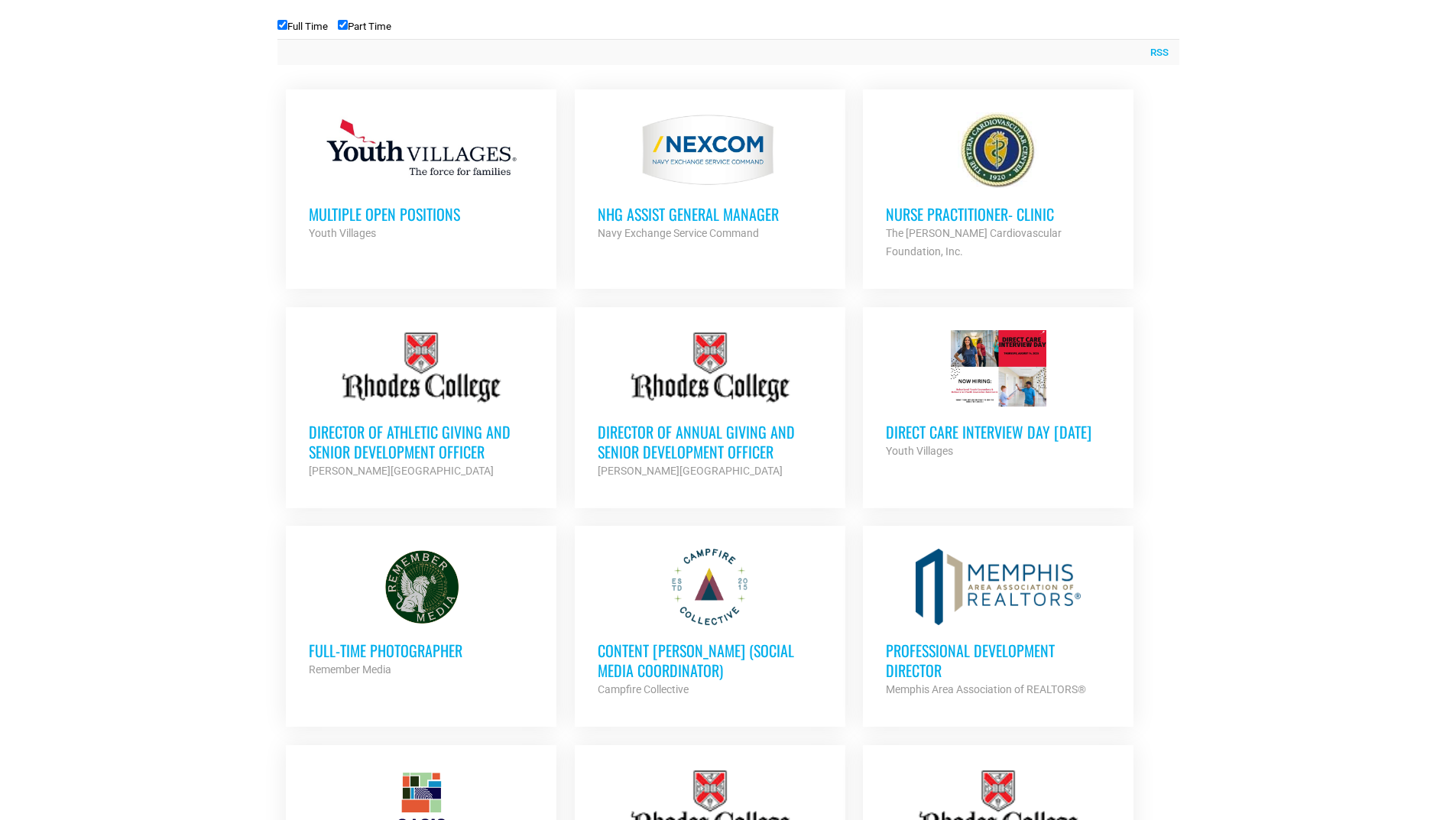
scroll to position [841, 0]
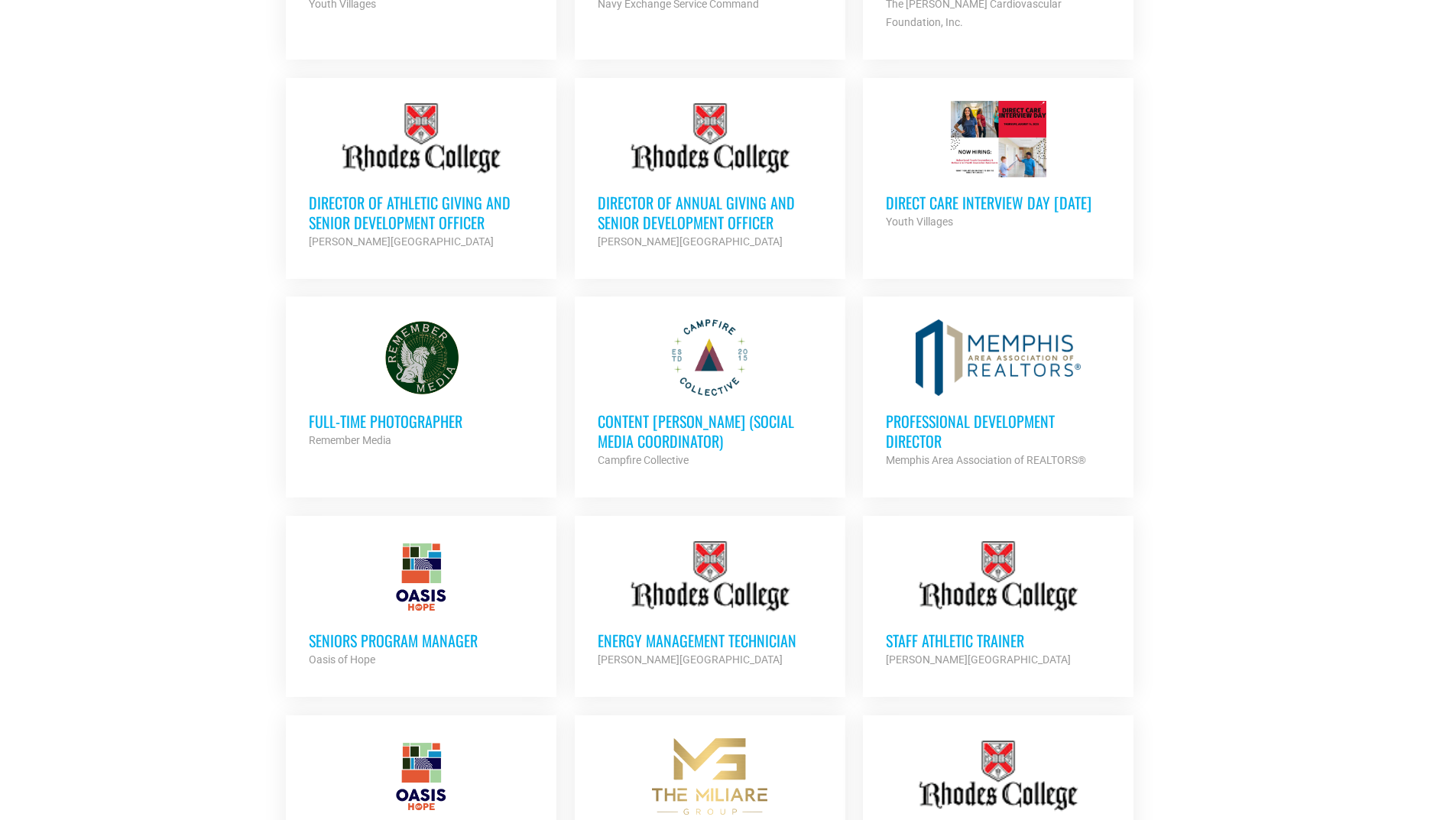
click at [944, 411] on h3 "Professional Development Director" at bounding box center [998, 431] width 225 height 40
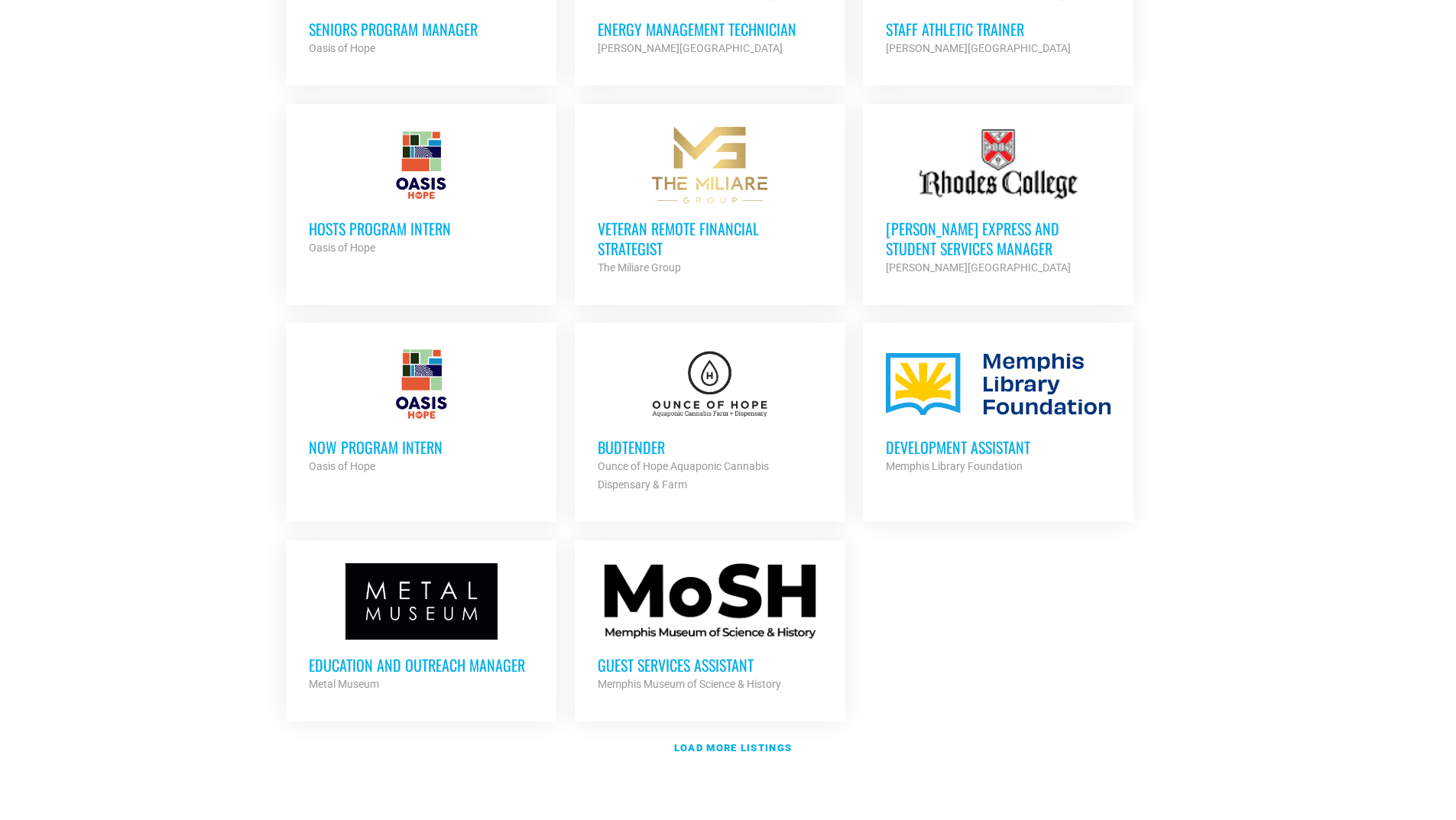
scroll to position [1682, 0]
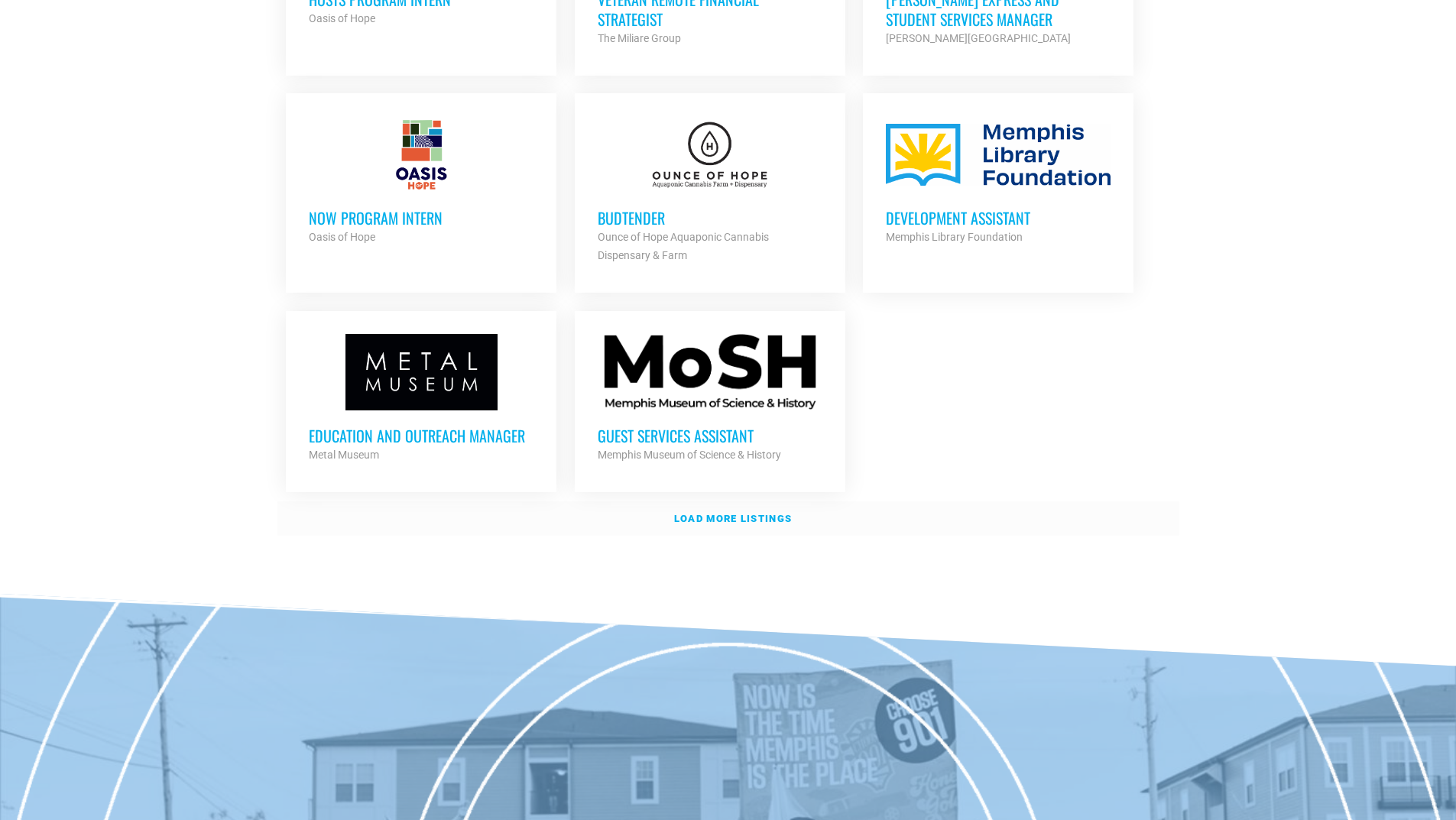
click at [741, 513] on strong "Load more listings" at bounding box center [732, 519] width 117 height 12
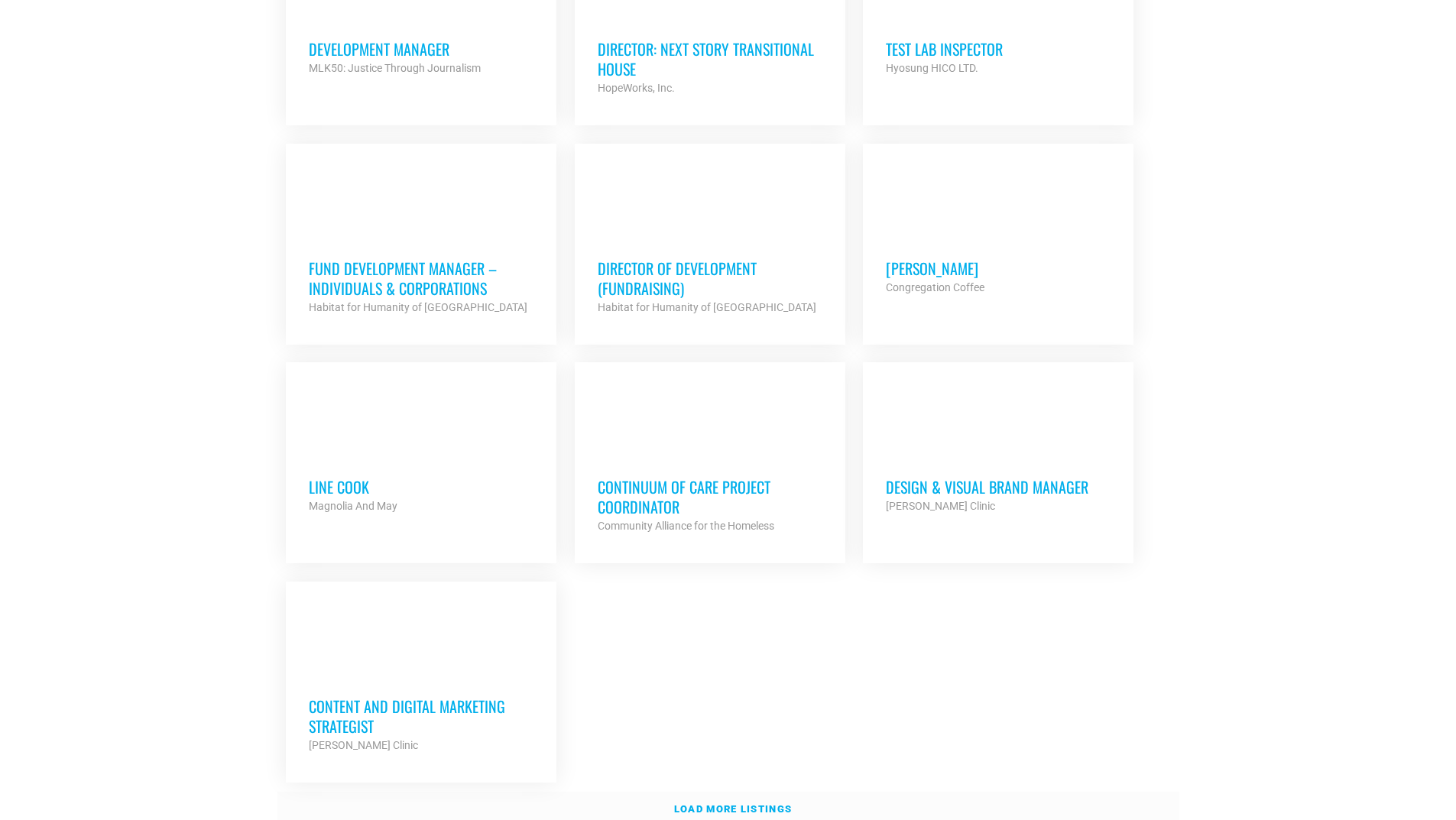
scroll to position [3135, 0]
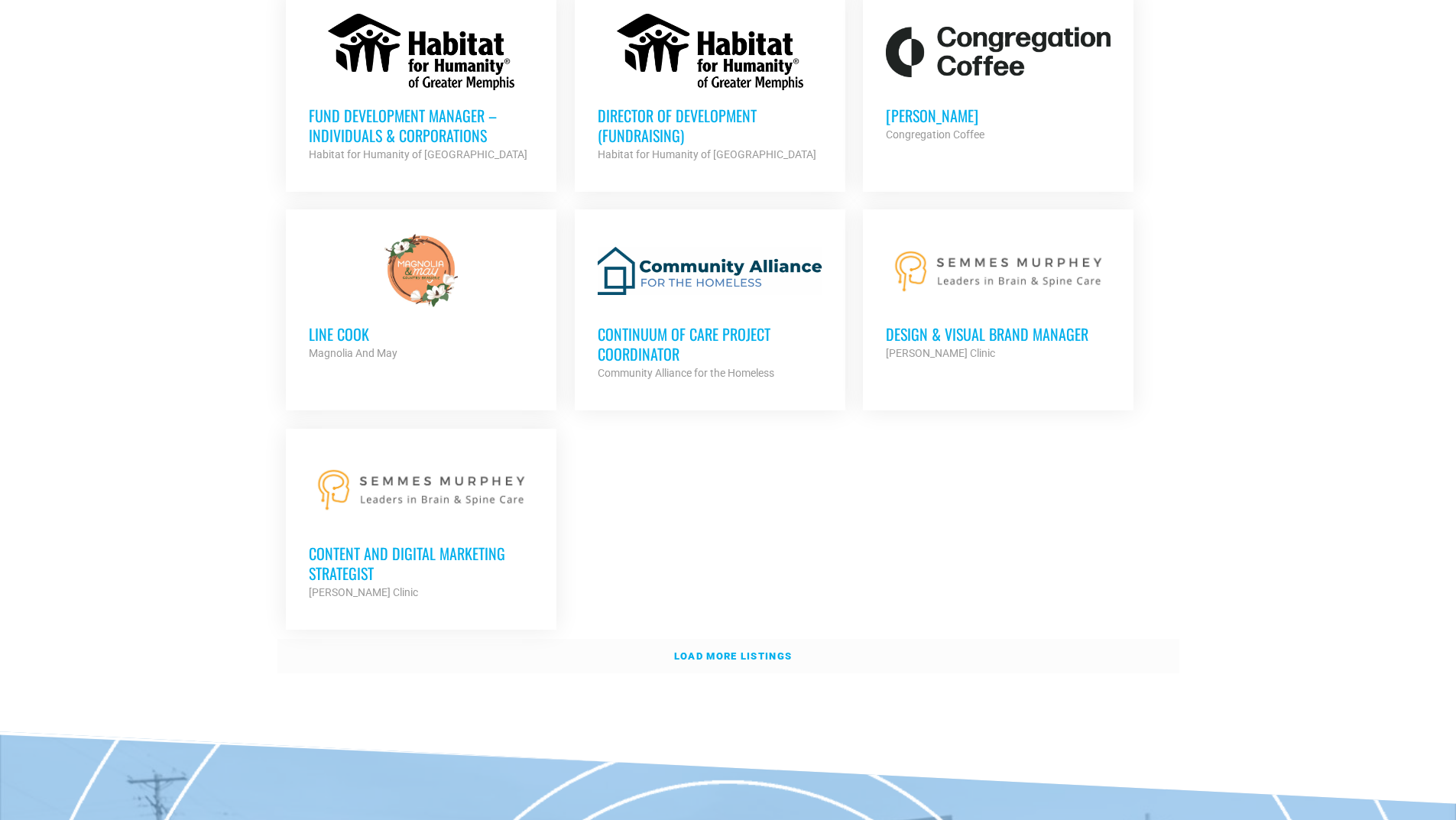
click at [746, 650] on strong "Load more listings" at bounding box center [732, 656] width 117 height 12
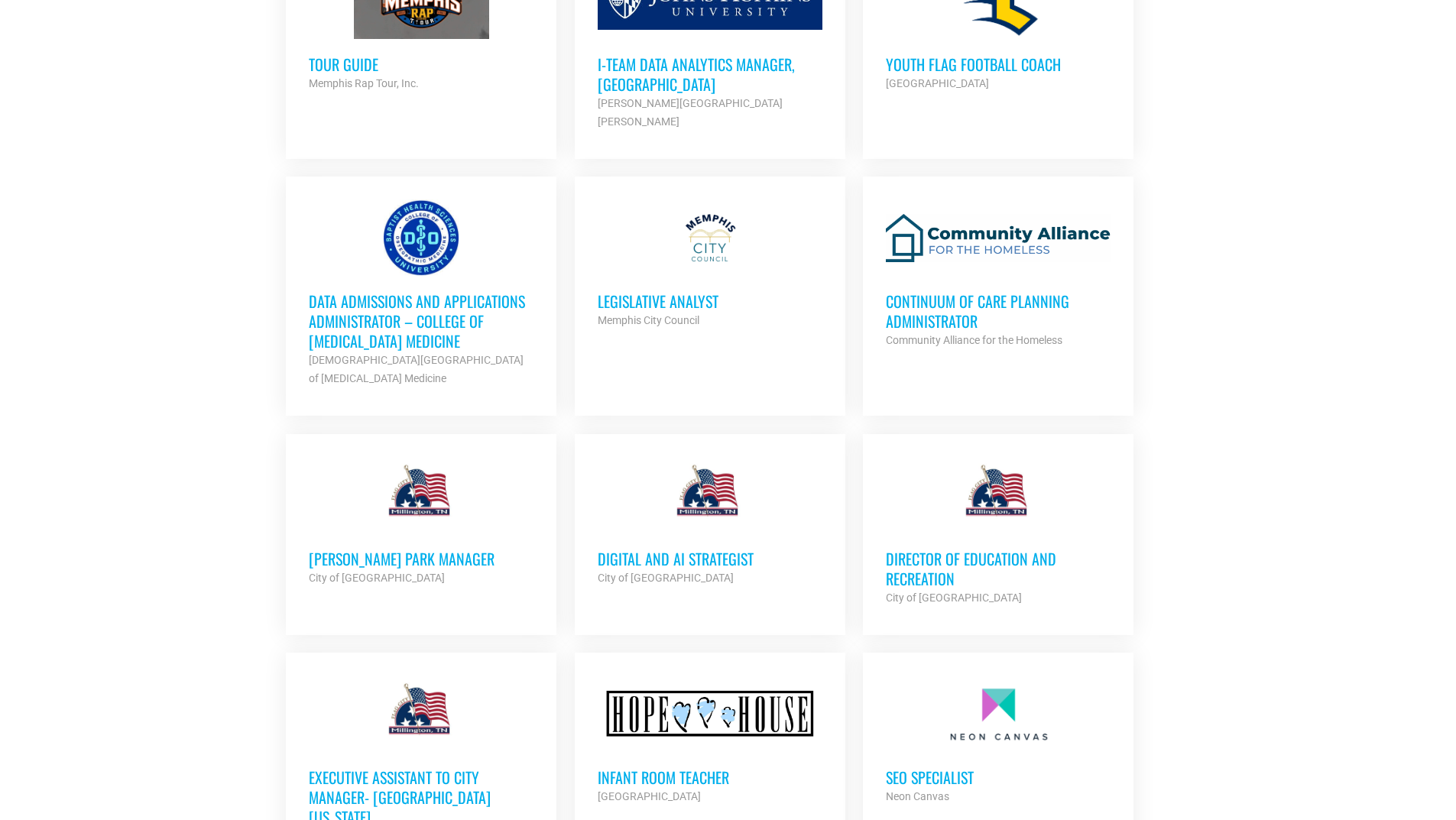
scroll to position [4510, 0]
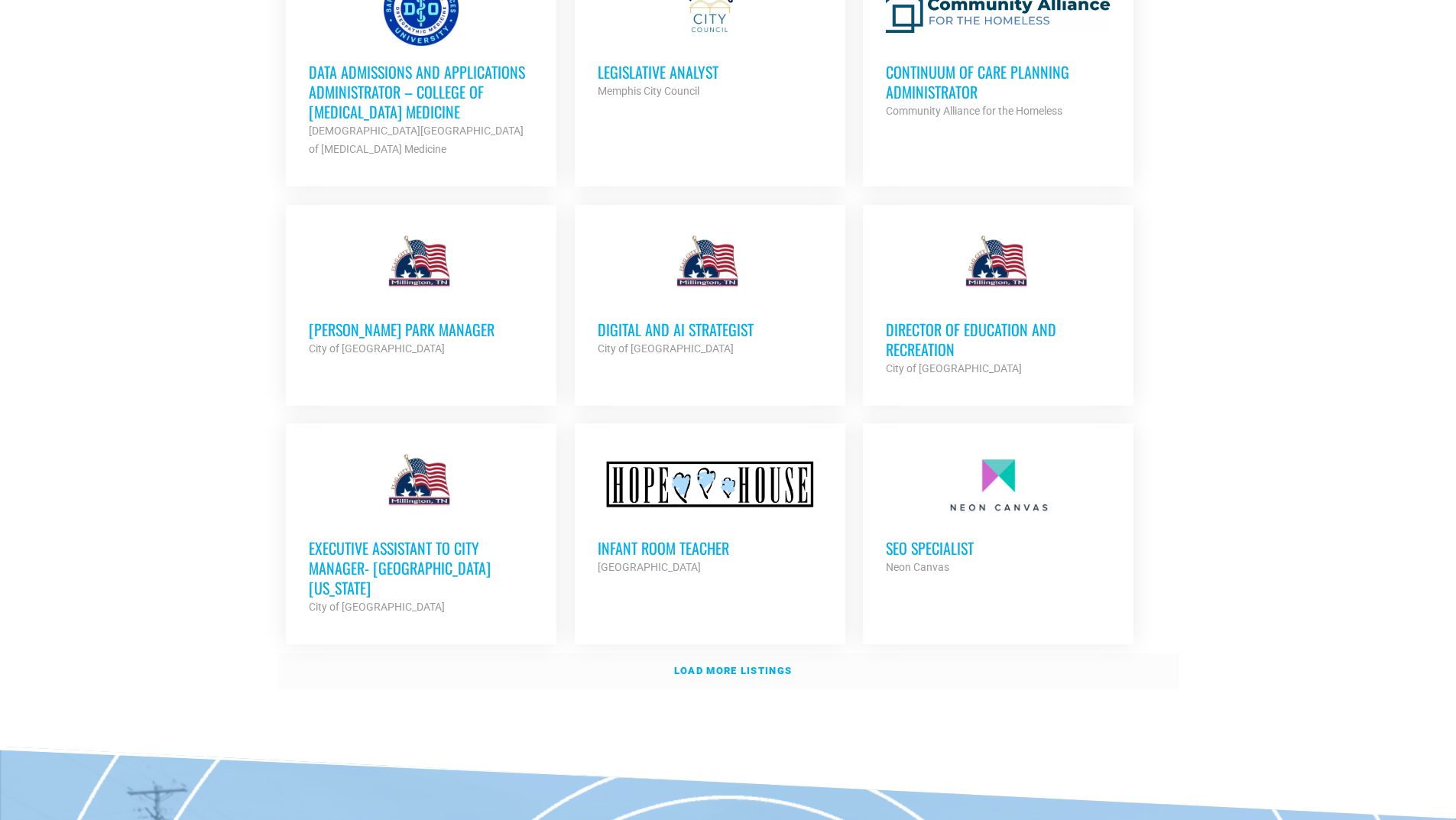
click at [707, 665] on strong "Load more listings" at bounding box center [732, 671] width 117 height 12
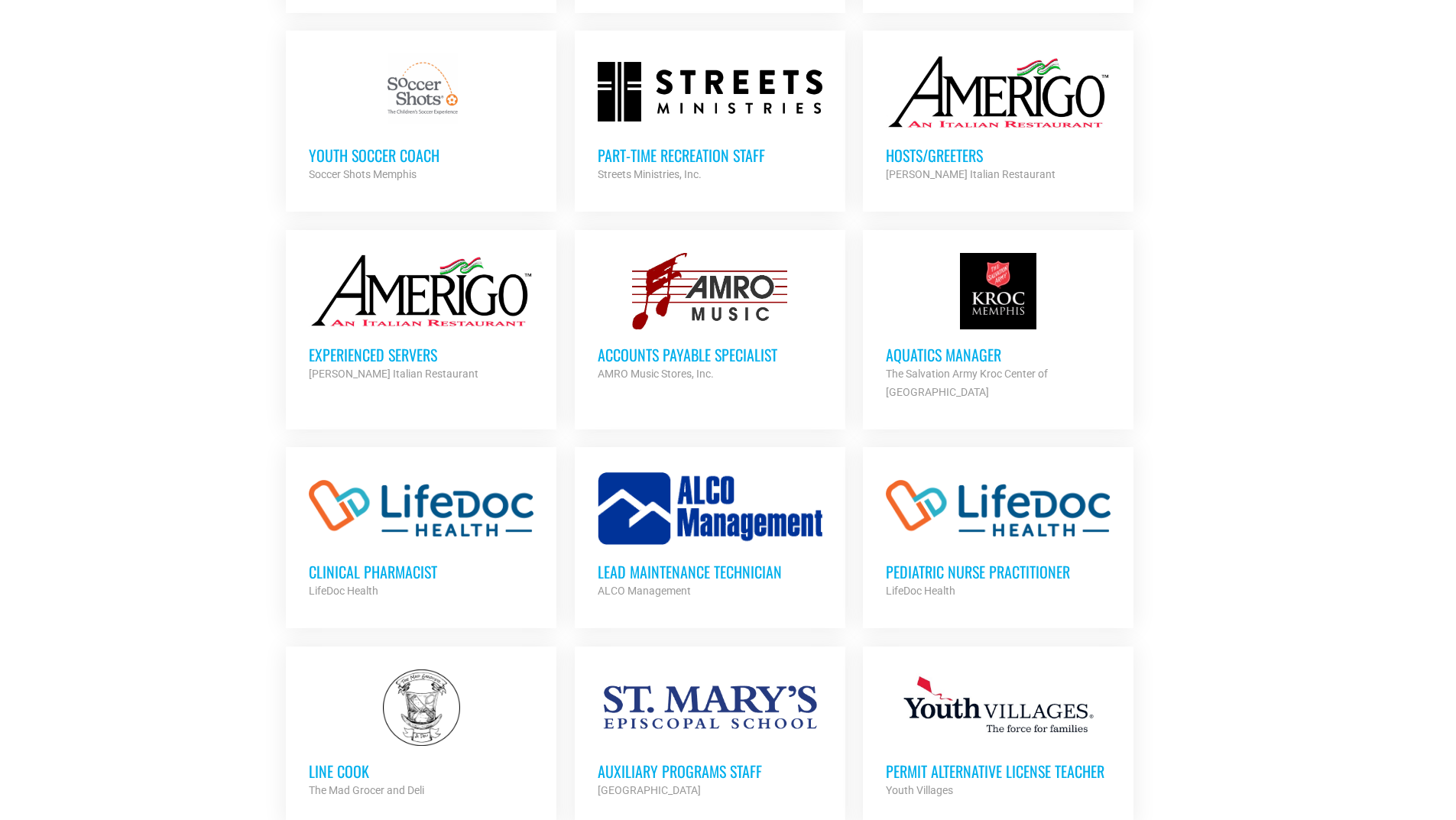
scroll to position [5886, 0]
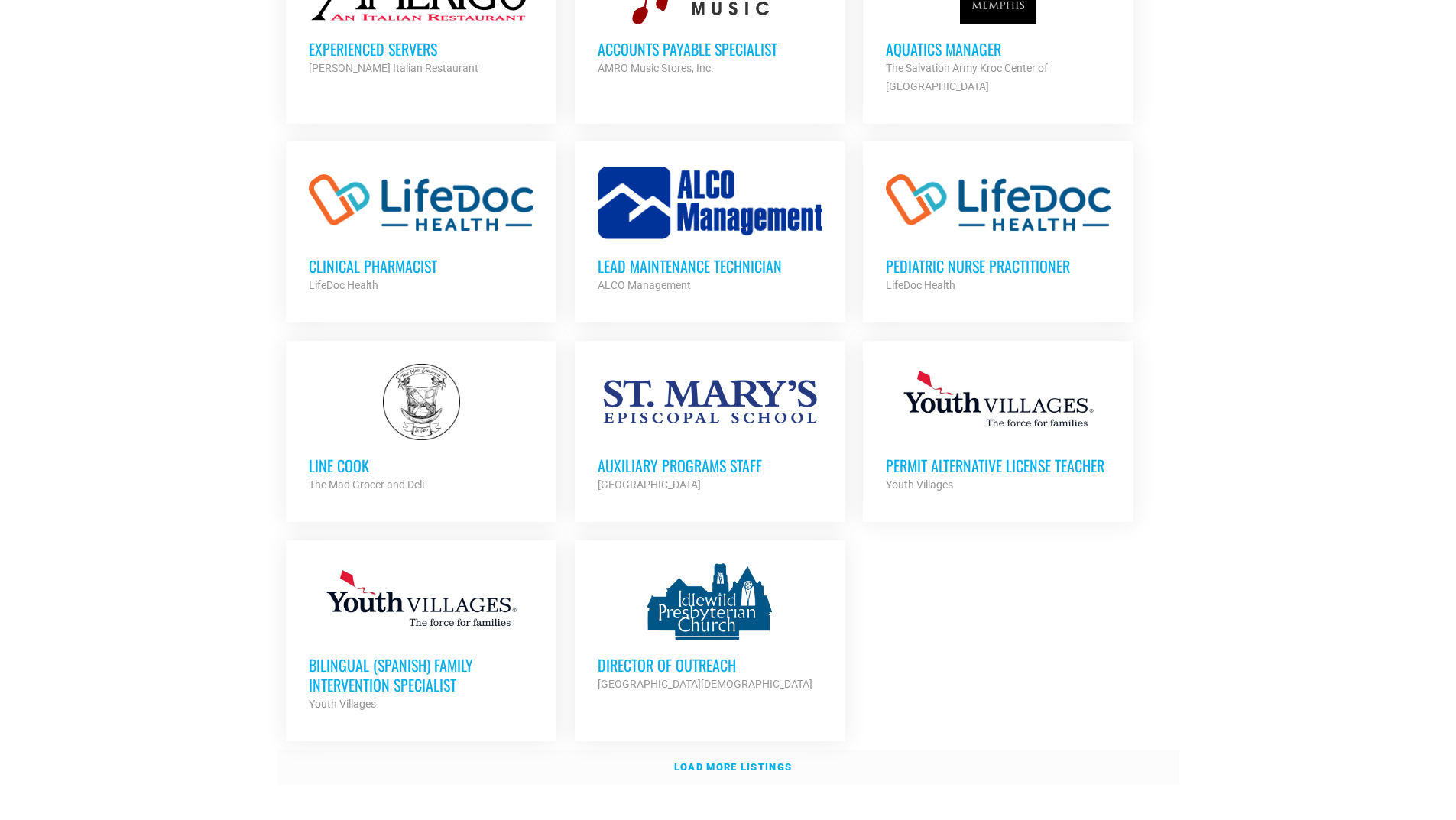
click at [788, 750] on link "Load more listings" at bounding box center [728, 768] width 901 height 35
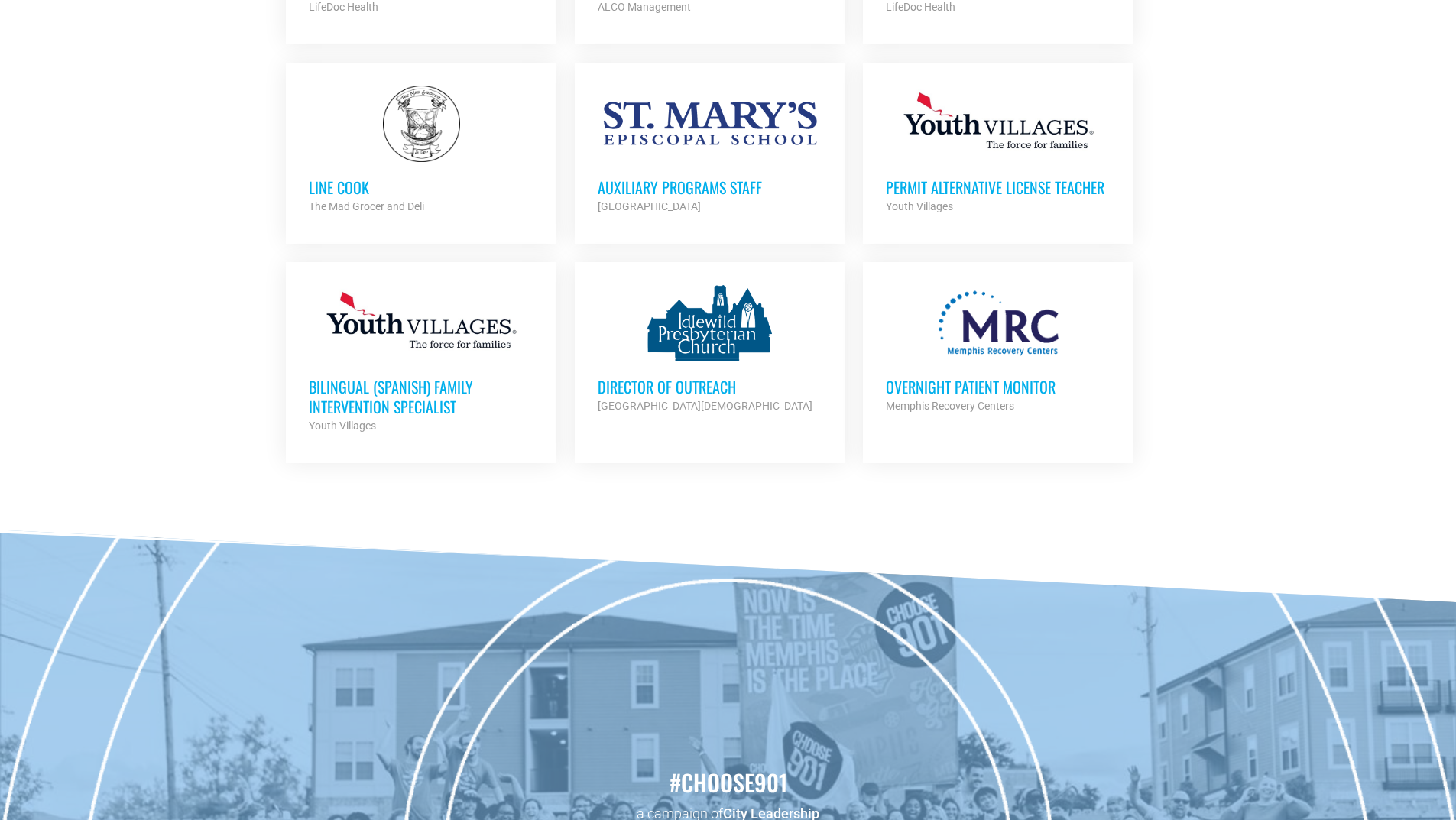
scroll to position [6242, 0]
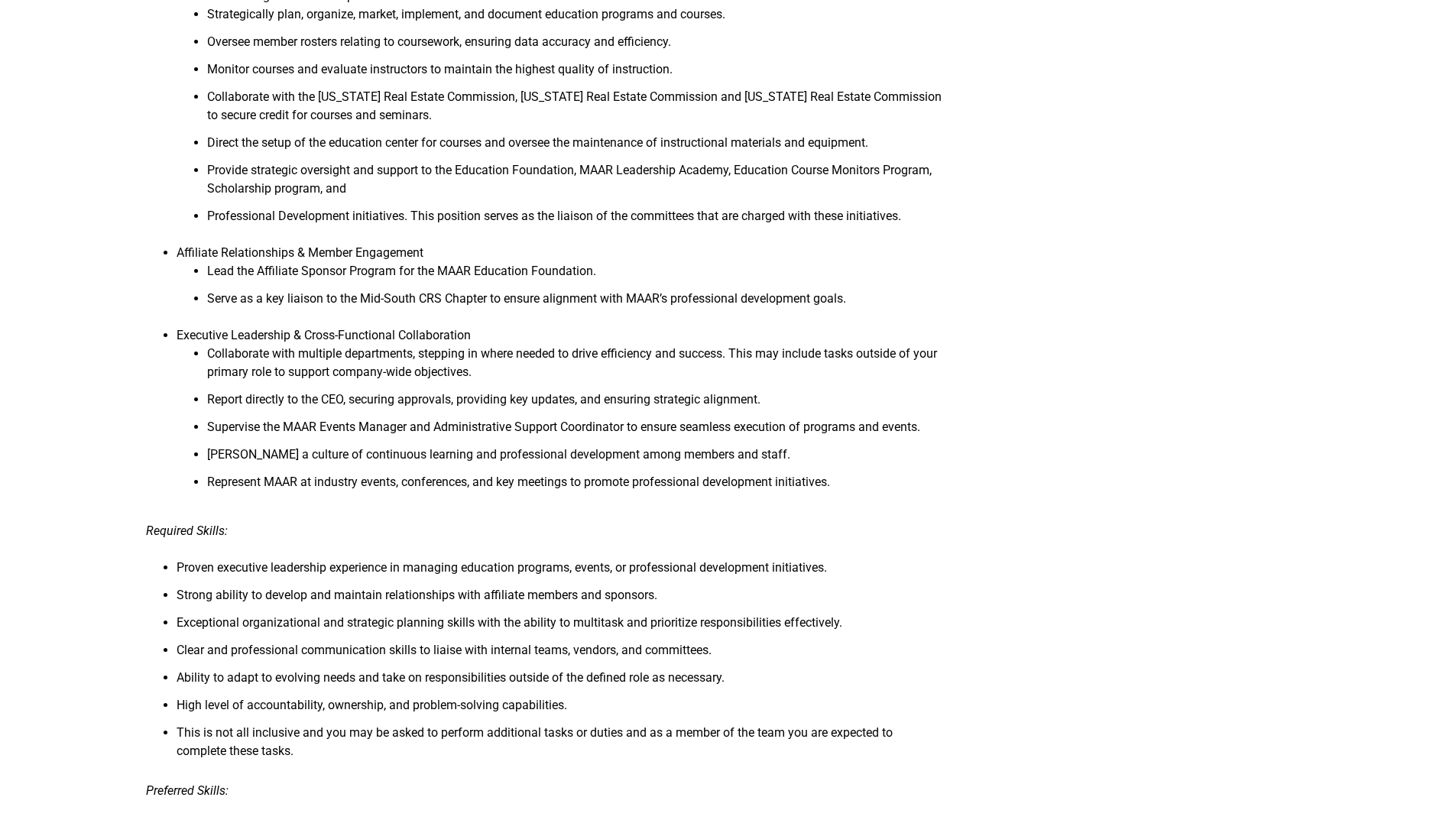
scroll to position [841, 0]
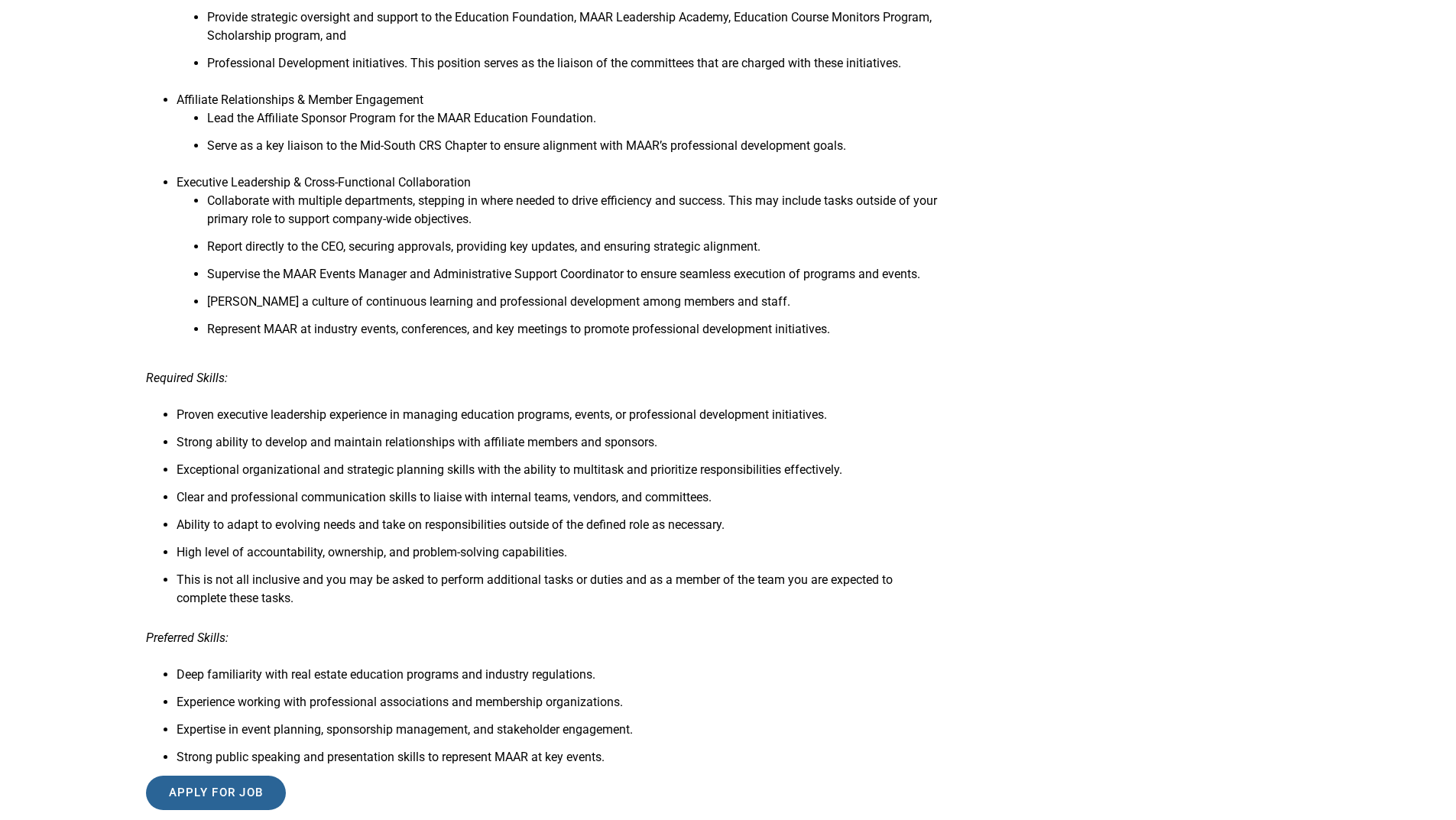
click at [199, 810] on input "Apply for job" at bounding box center [216, 793] width 141 height 35
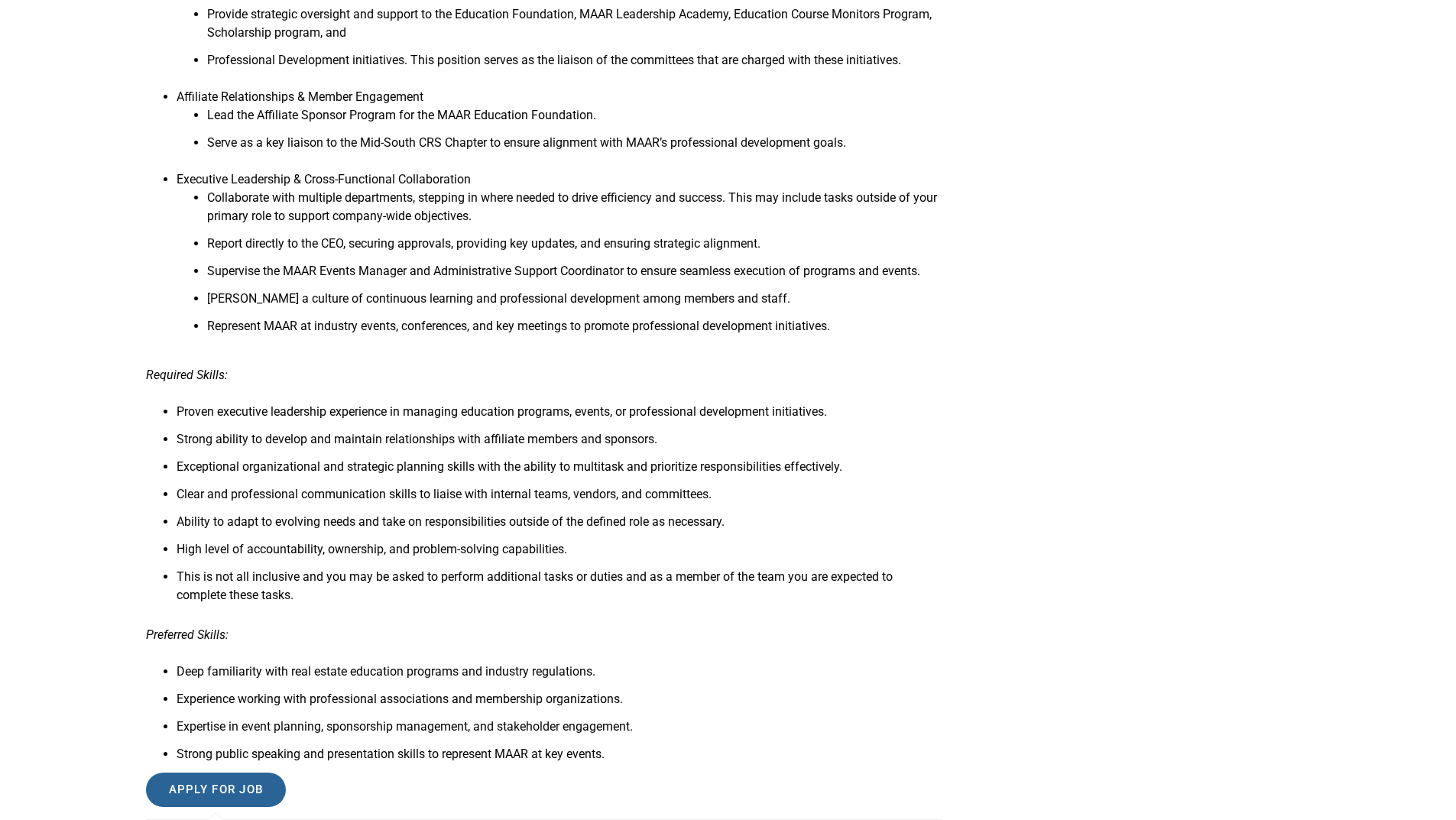
click at [206, 793] on input "Apply for job" at bounding box center [216, 790] width 141 height 35
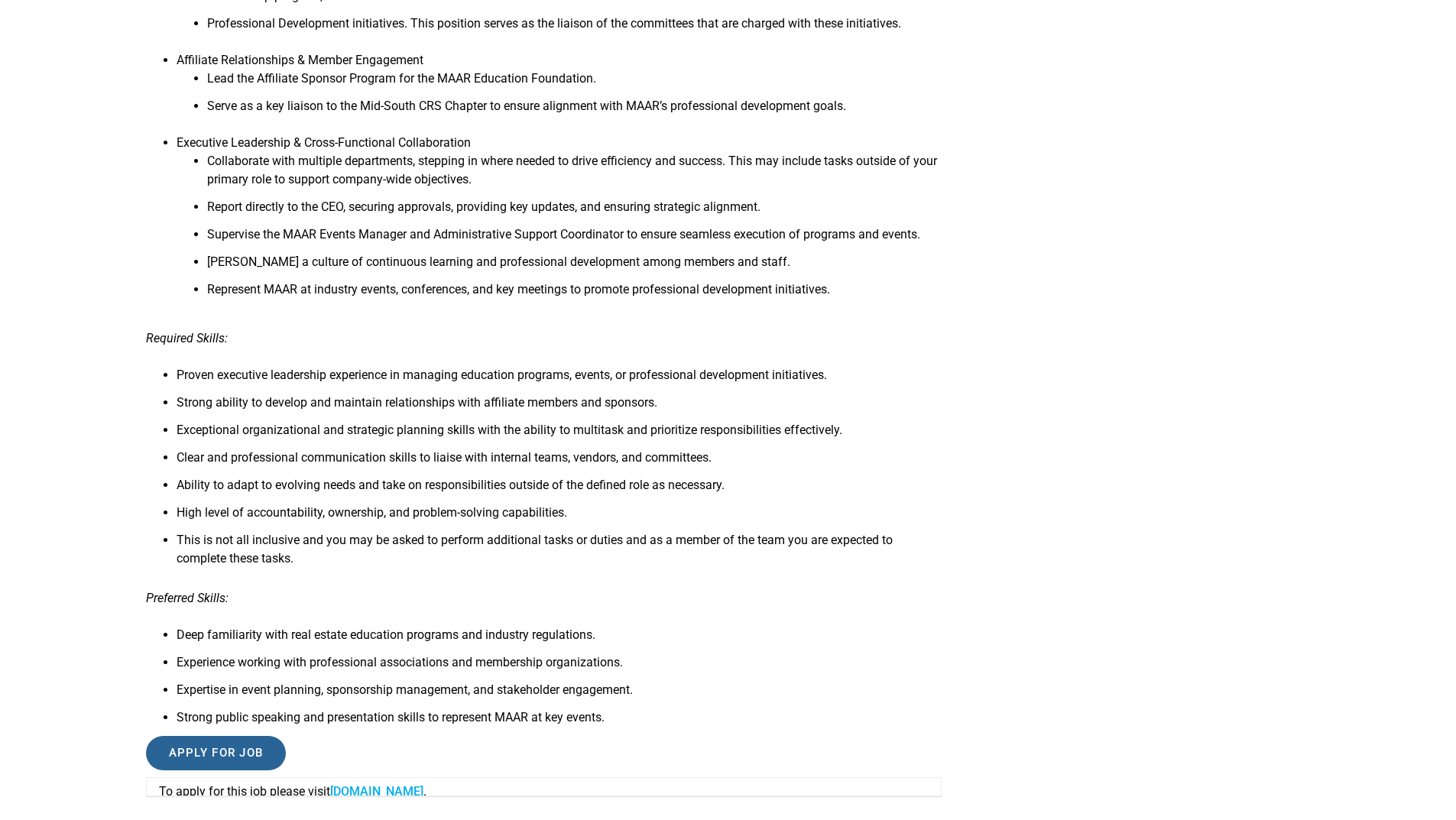
scroll to position [885, 0]
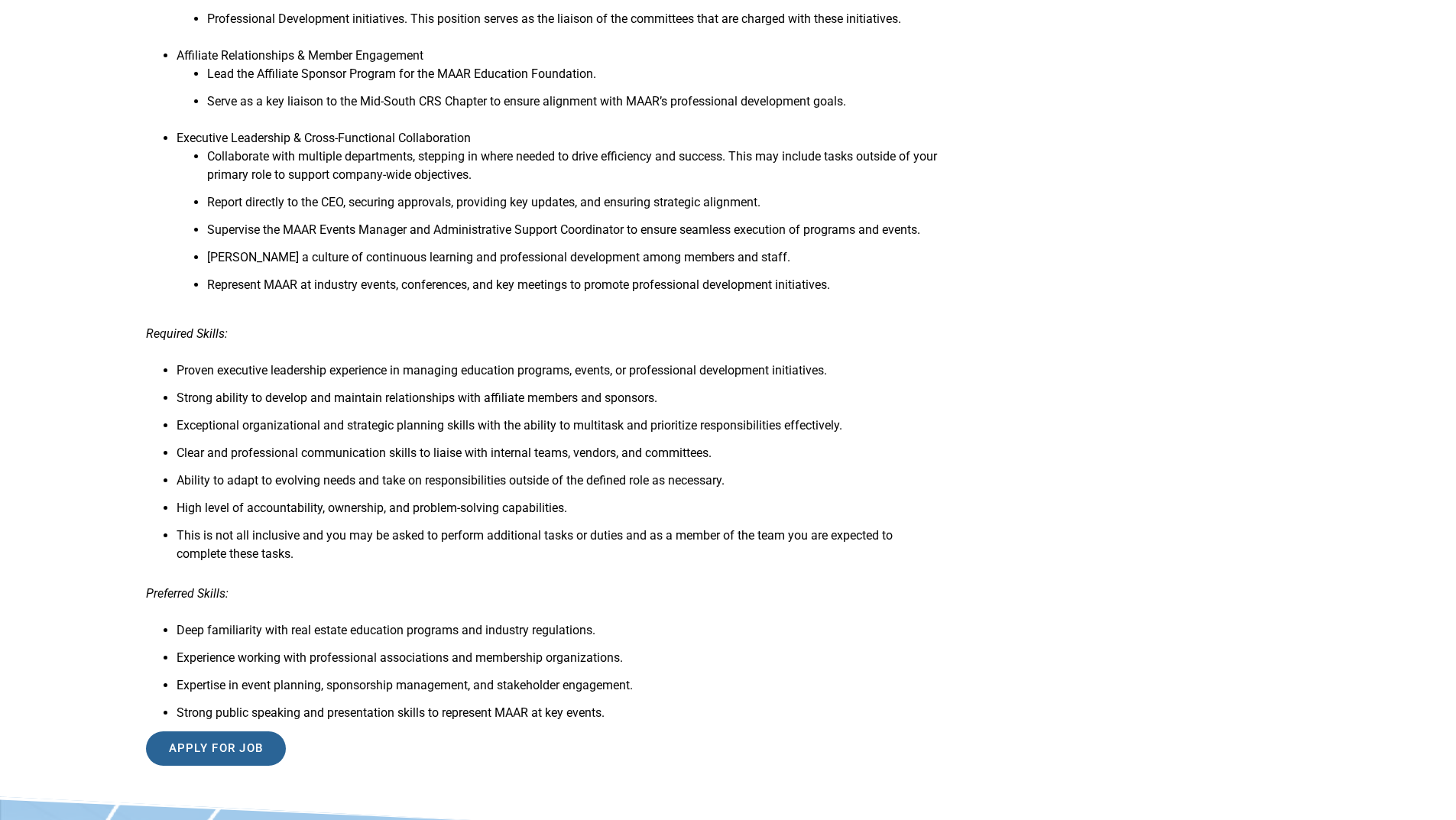
click at [230, 748] on input "Apply for job" at bounding box center [216, 748] width 141 height 35
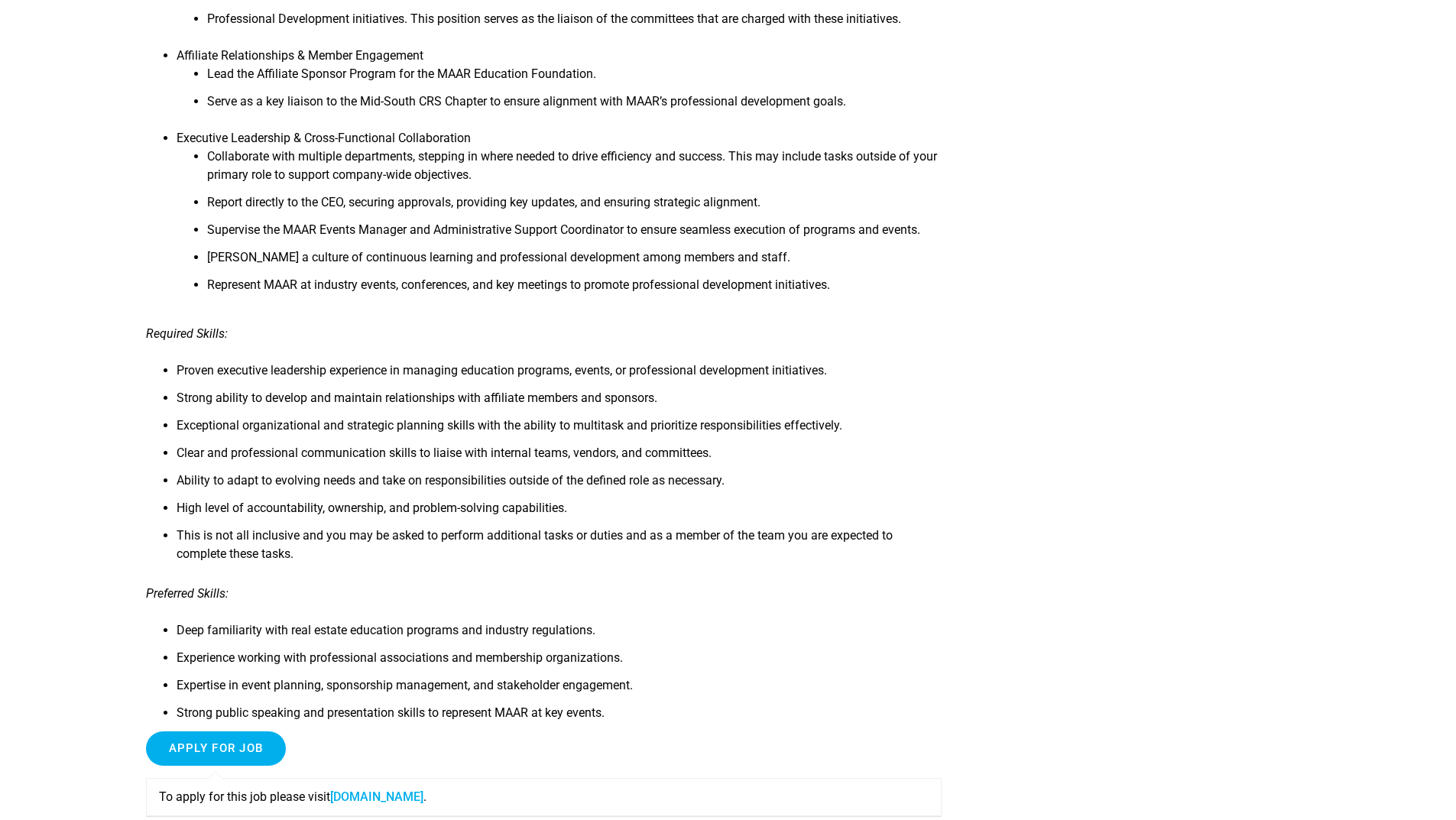
click at [377, 796] on link "www1.jobdiva.com" at bounding box center [376, 796] width 93 height 14
